Goal: Task Accomplishment & Management: Use online tool/utility

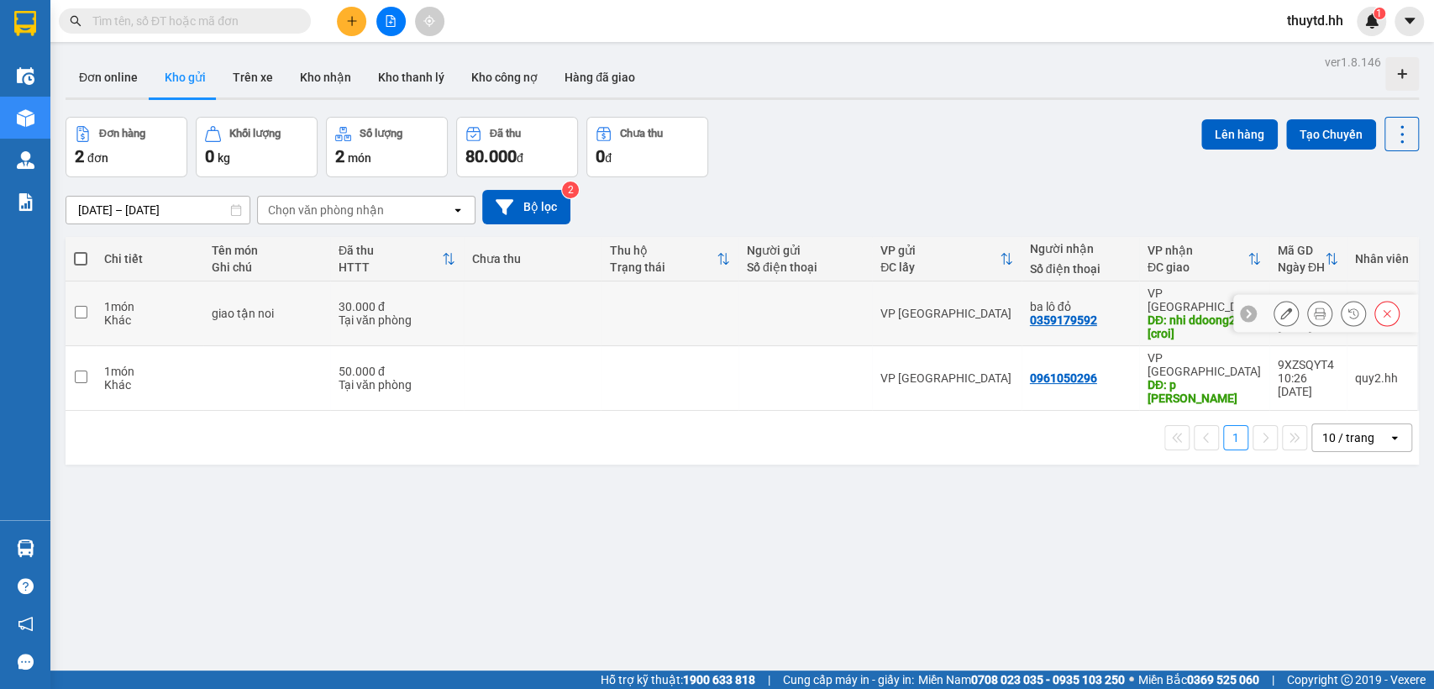
click at [987, 307] on div "VP [GEOGRAPHIC_DATA]" at bounding box center [947, 313] width 133 height 13
checkbox input "true"
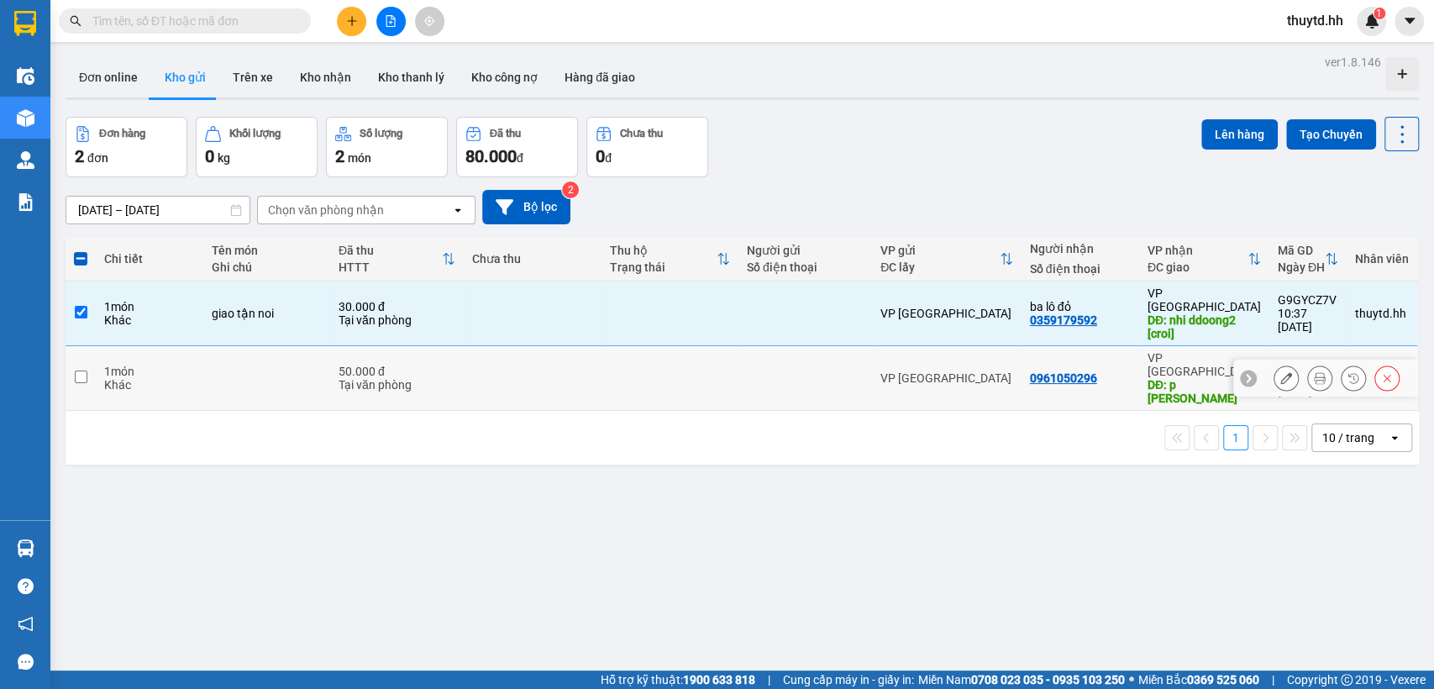
click at [976, 346] on td "VP [GEOGRAPHIC_DATA]" at bounding box center [947, 378] width 150 height 65
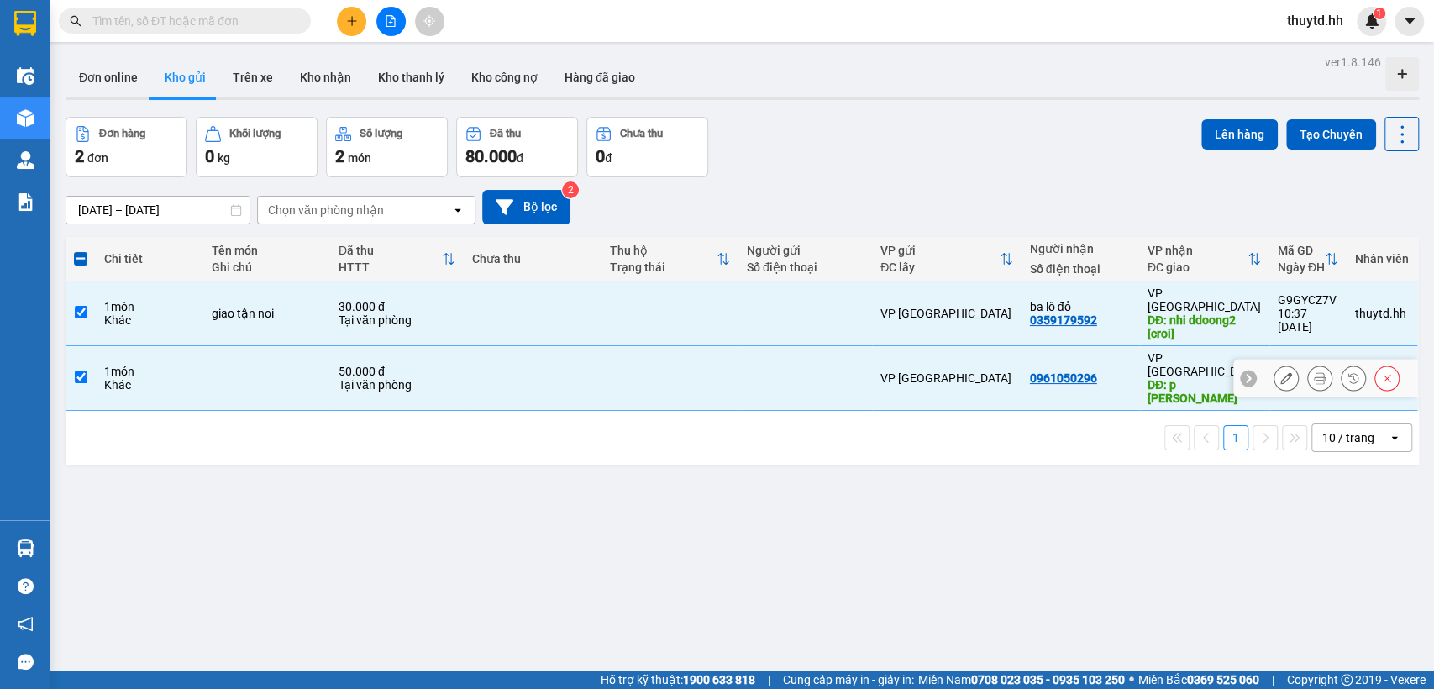
click at [976, 346] on td "VP [GEOGRAPHIC_DATA]" at bounding box center [947, 378] width 150 height 65
checkbox input "false"
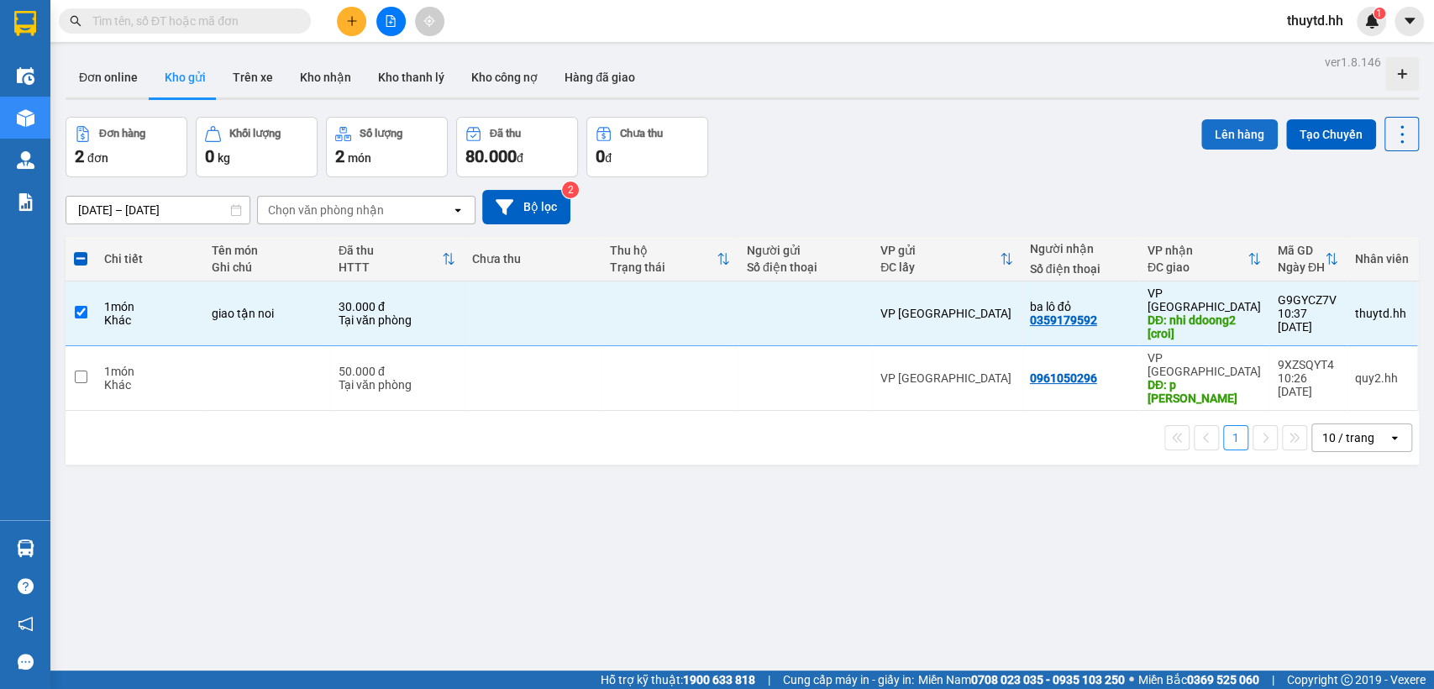
click at [1218, 132] on button "Lên hàng" at bounding box center [1240, 134] width 76 height 30
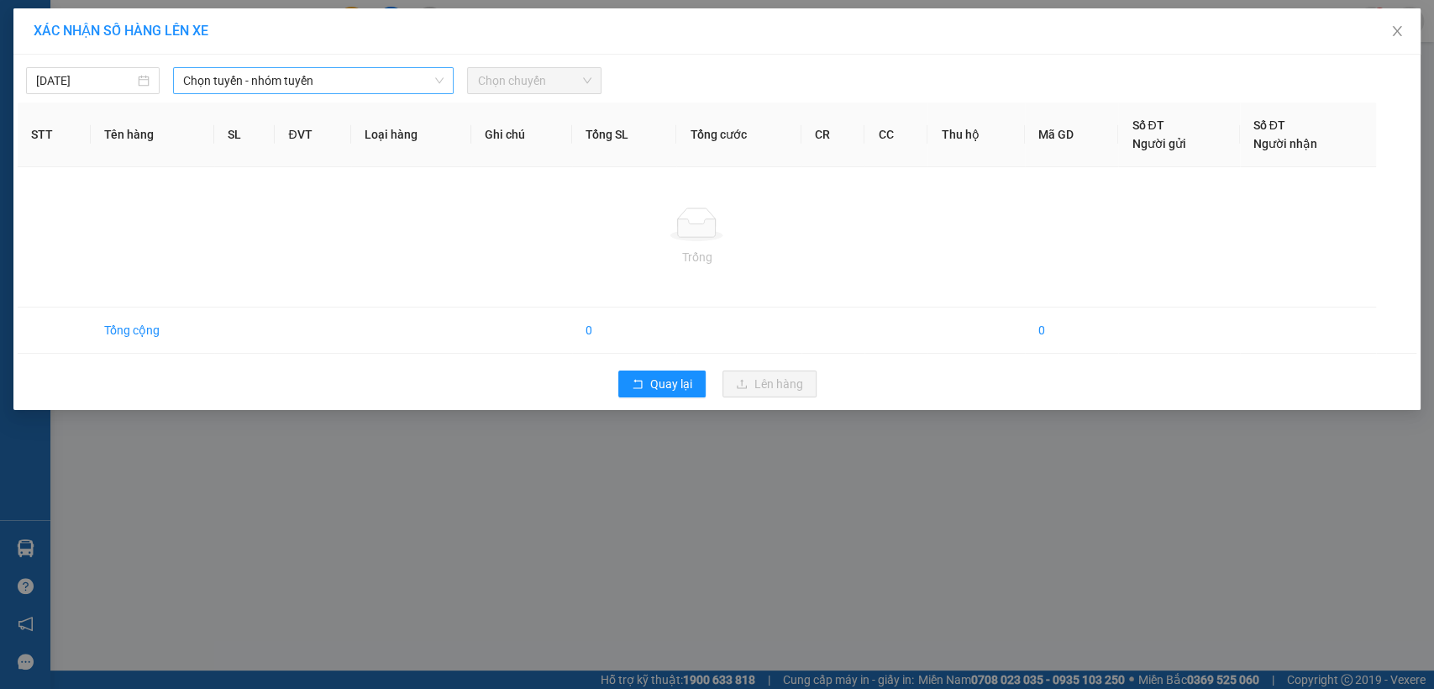
click at [397, 92] on span "Chọn tuyến - nhóm tuyến" at bounding box center [313, 80] width 260 height 25
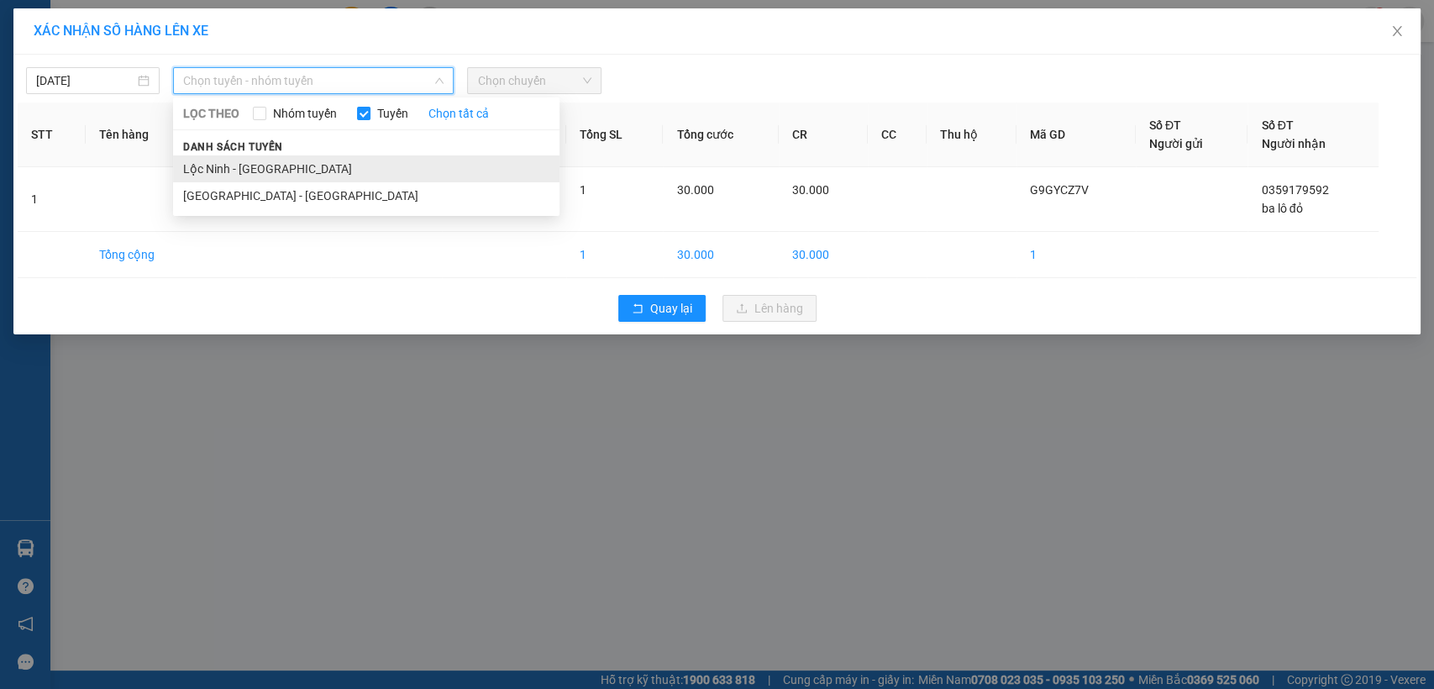
click at [258, 161] on li "Lộc Ninh - [GEOGRAPHIC_DATA]" at bounding box center [366, 168] width 387 height 27
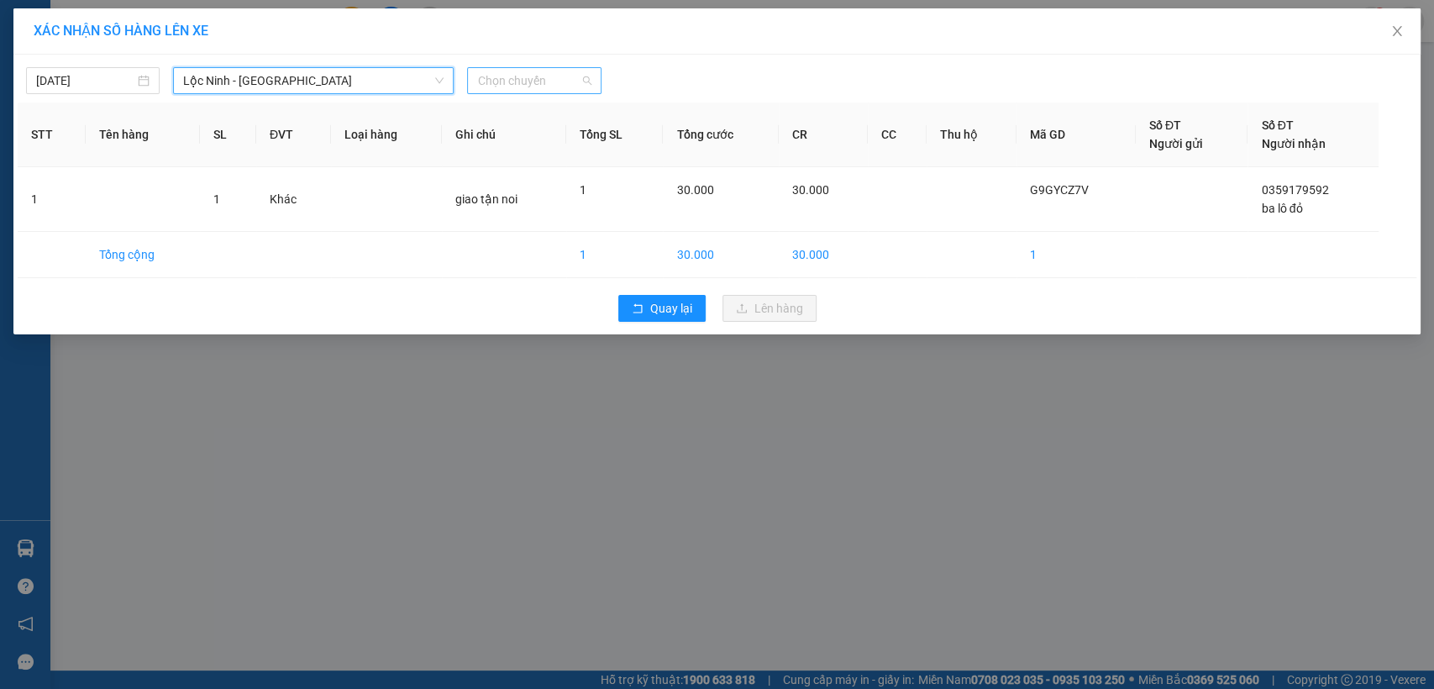
click at [576, 75] on span "Chọn chuyến" at bounding box center [533, 80] width 113 height 25
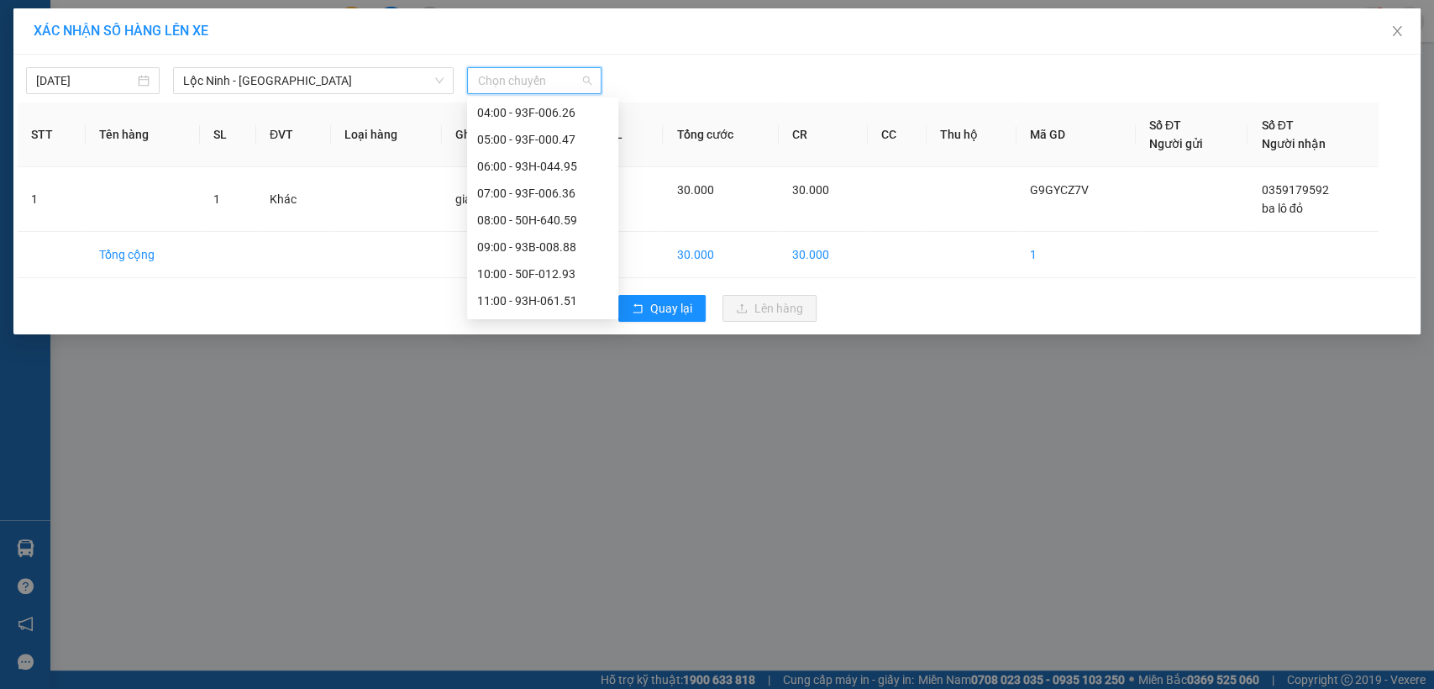
scroll to position [187, 0]
click at [512, 246] on div "11:00 - 93H-061.51" at bounding box center [542, 250] width 131 height 18
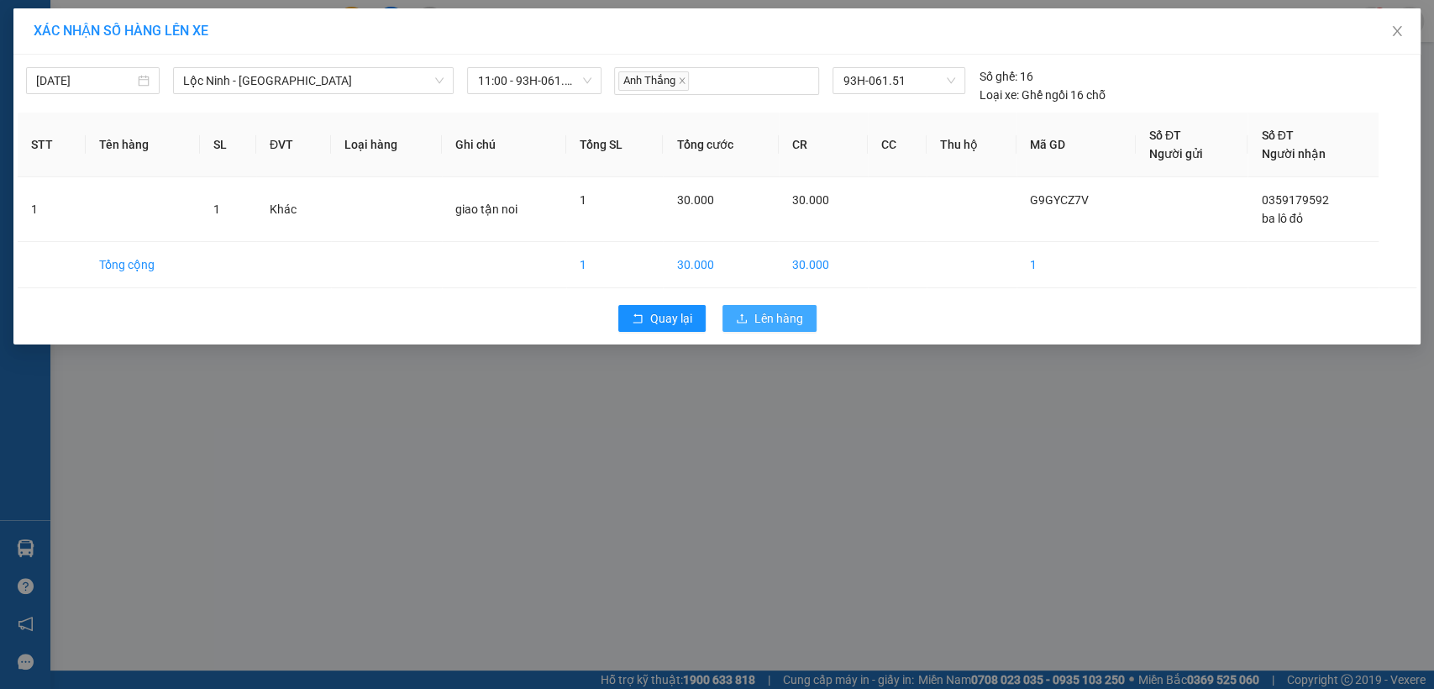
click at [777, 317] on span "Lên hàng" at bounding box center [779, 318] width 49 height 18
